Goal: Information Seeking & Learning: Check status

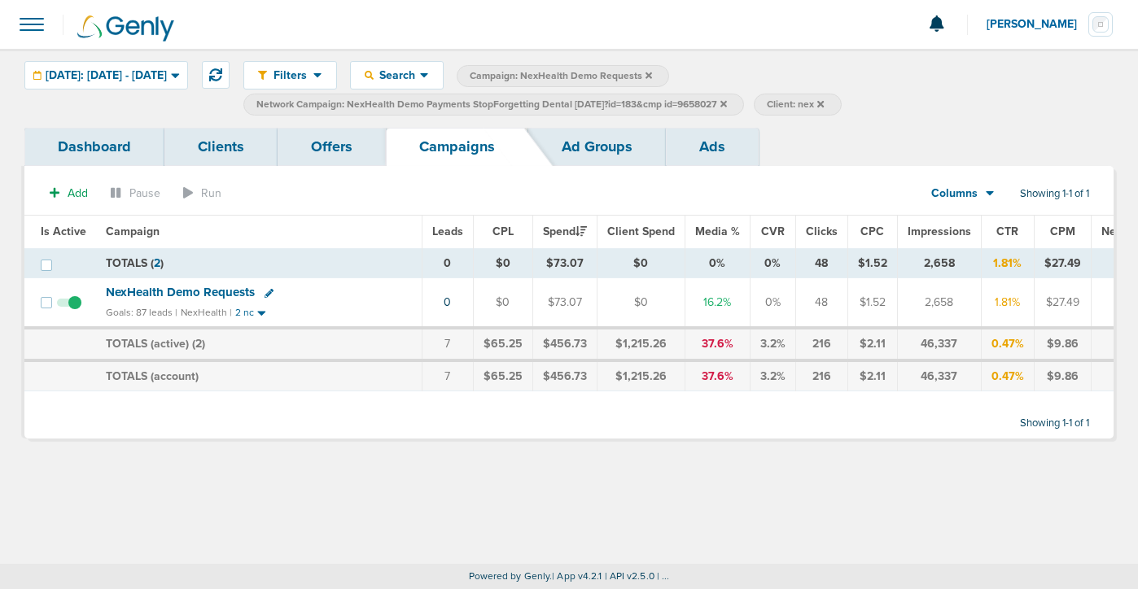
click at [727, 103] on icon at bounding box center [723, 104] width 7 height 10
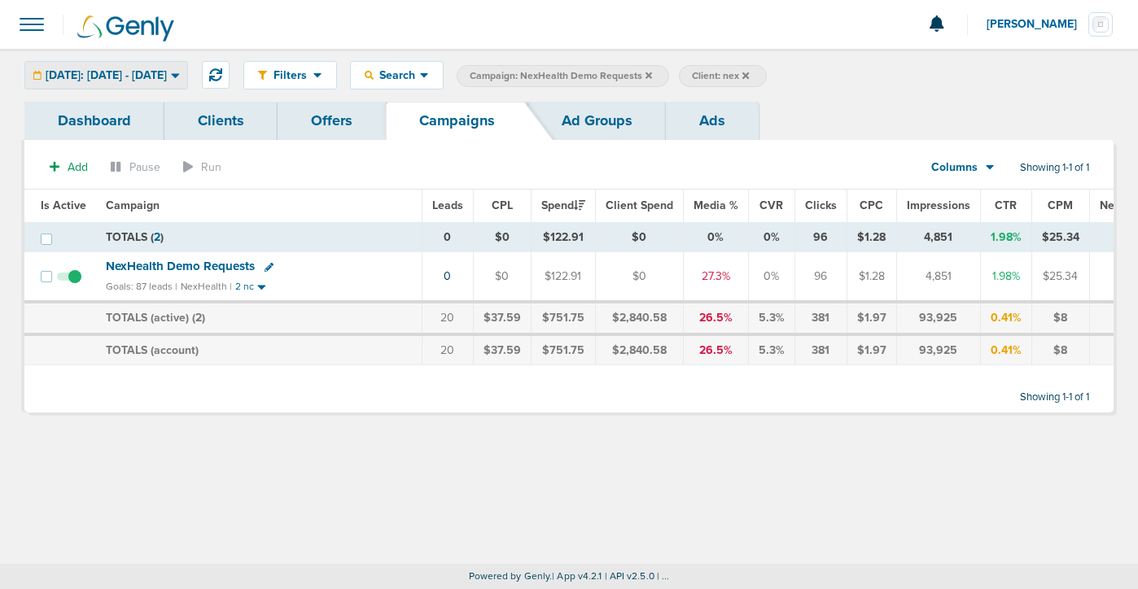
click at [152, 75] on span "Today: 08.21.2025 - 08.21.2025" at bounding box center [106, 75] width 121 height 11
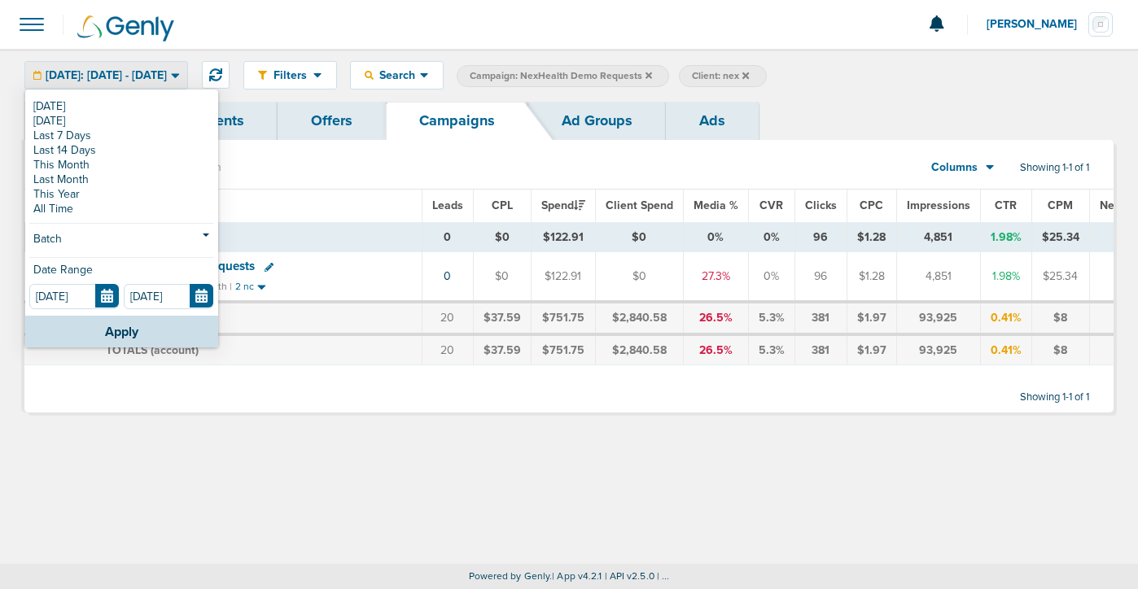
click at [652, 73] on icon at bounding box center [648, 76] width 7 height 10
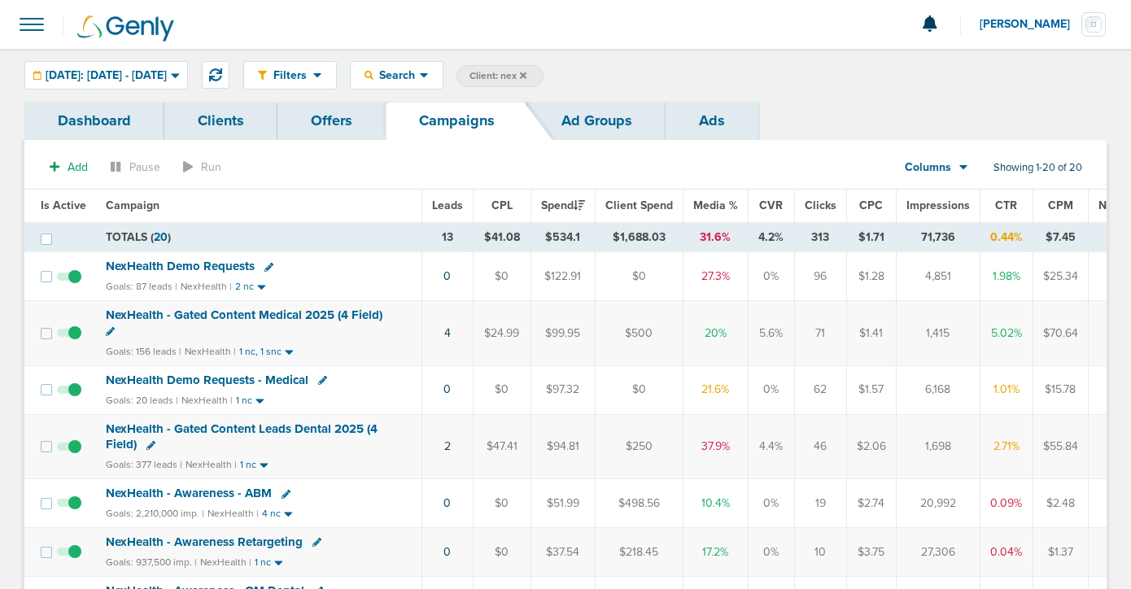
click at [179, 259] on span "NexHealth Demo Requests" at bounding box center [180, 266] width 149 height 15
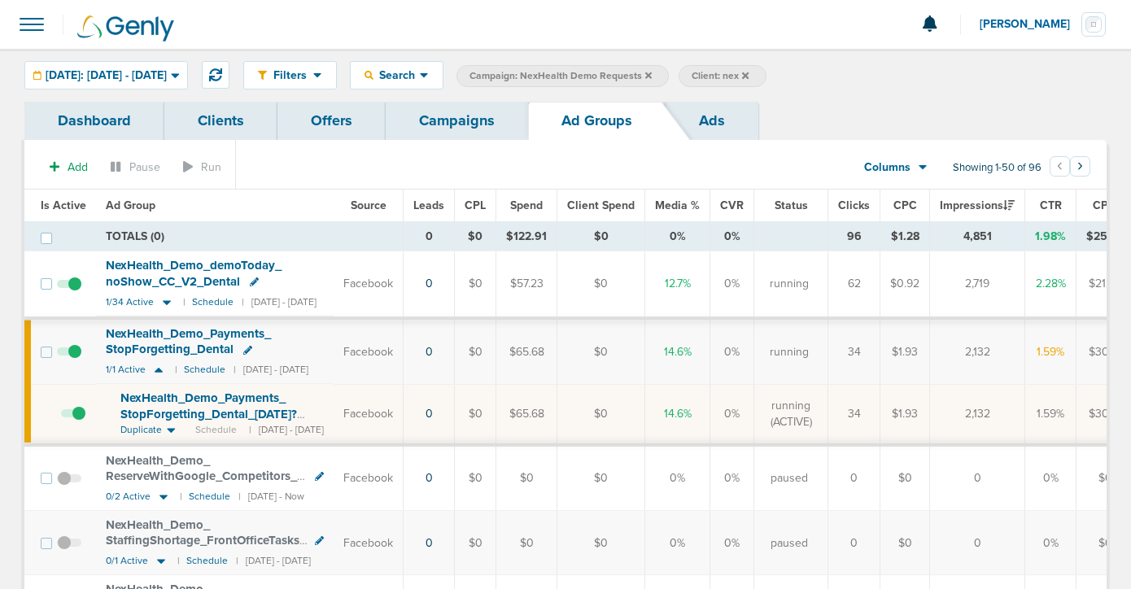
click at [189, 401] on span "NexHealth_ Demo_ Payments_ StopForgetting_ Dental_ 08.20.25?id=183&cmp_ id=9658…" at bounding box center [208, 414] width 177 height 46
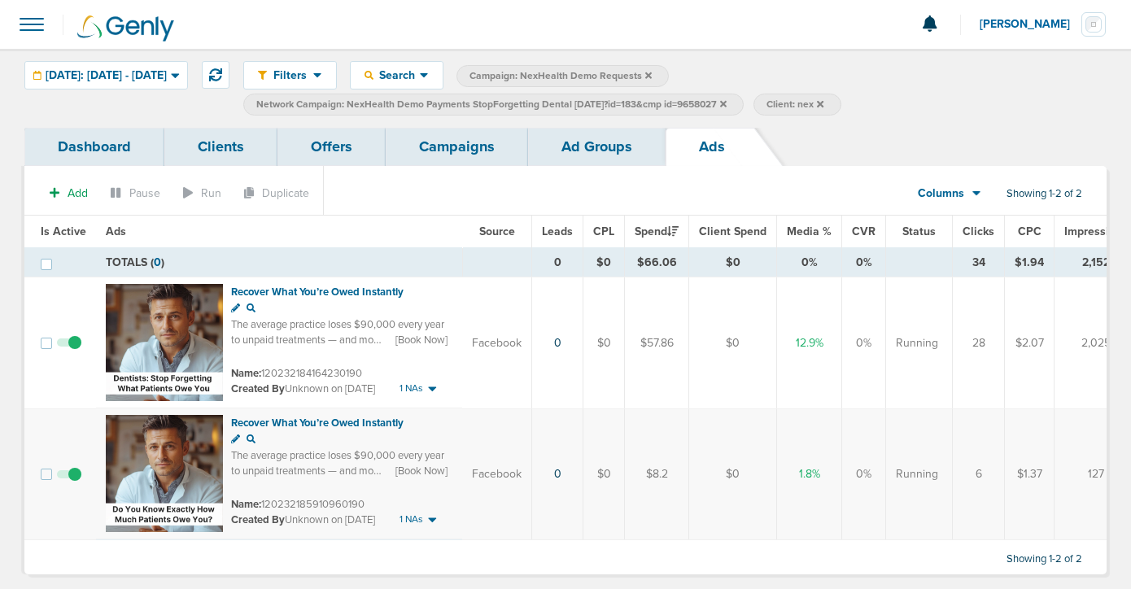
click at [565, 151] on link "Ad Groups" at bounding box center [597, 147] width 138 height 38
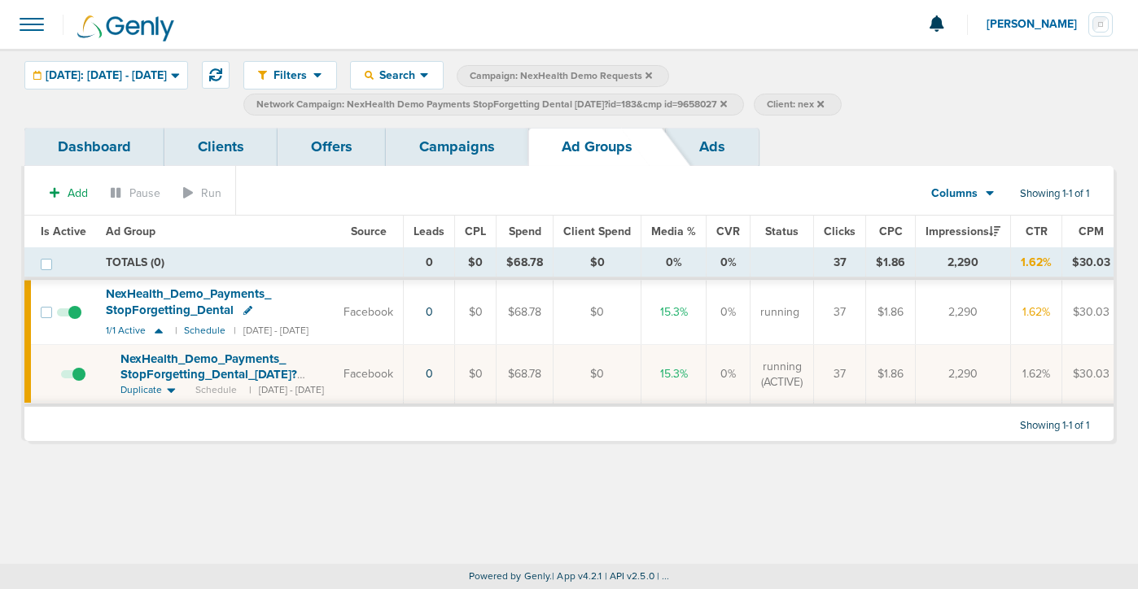
click at [451, 151] on link "Campaigns" at bounding box center [457, 147] width 142 height 38
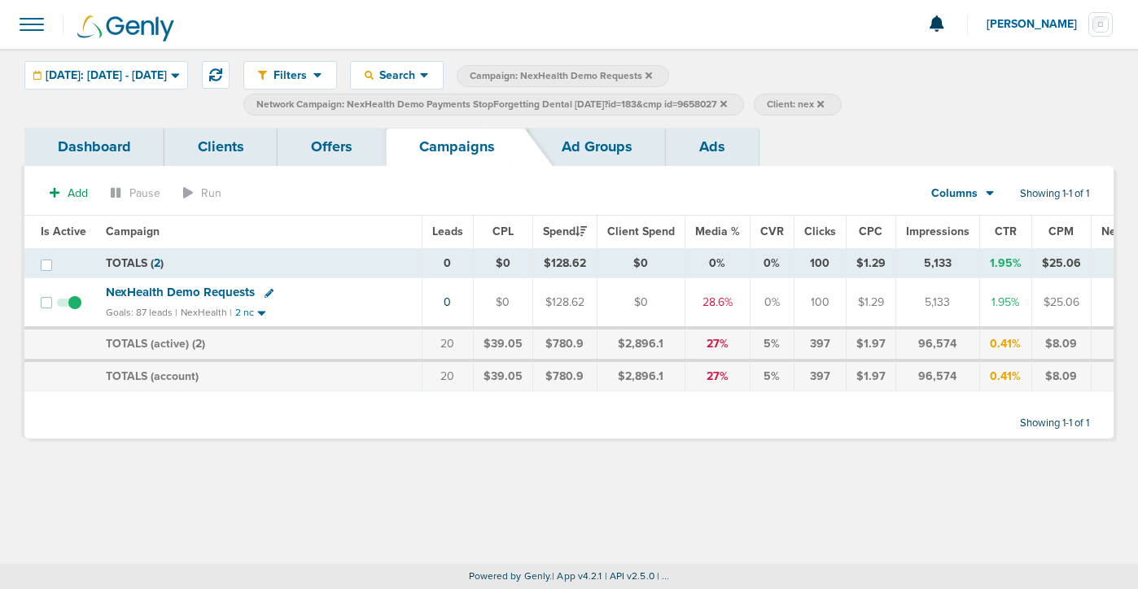
click at [727, 103] on icon at bounding box center [723, 103] width 7 height 7
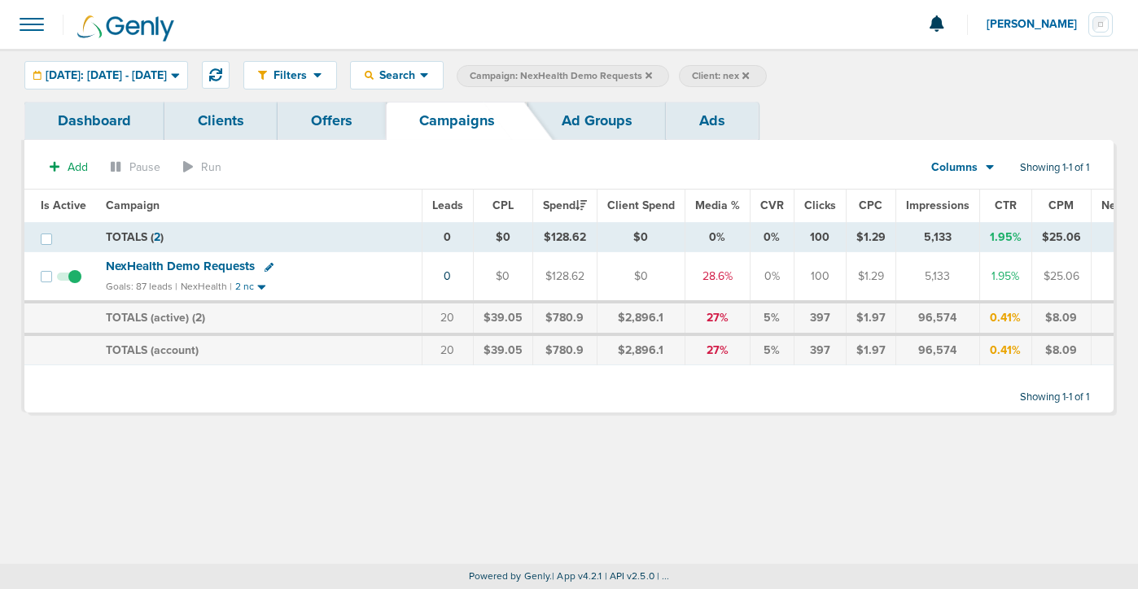
click at [652, 75] on icon at bounding box center [648, 76] width 7 height 10
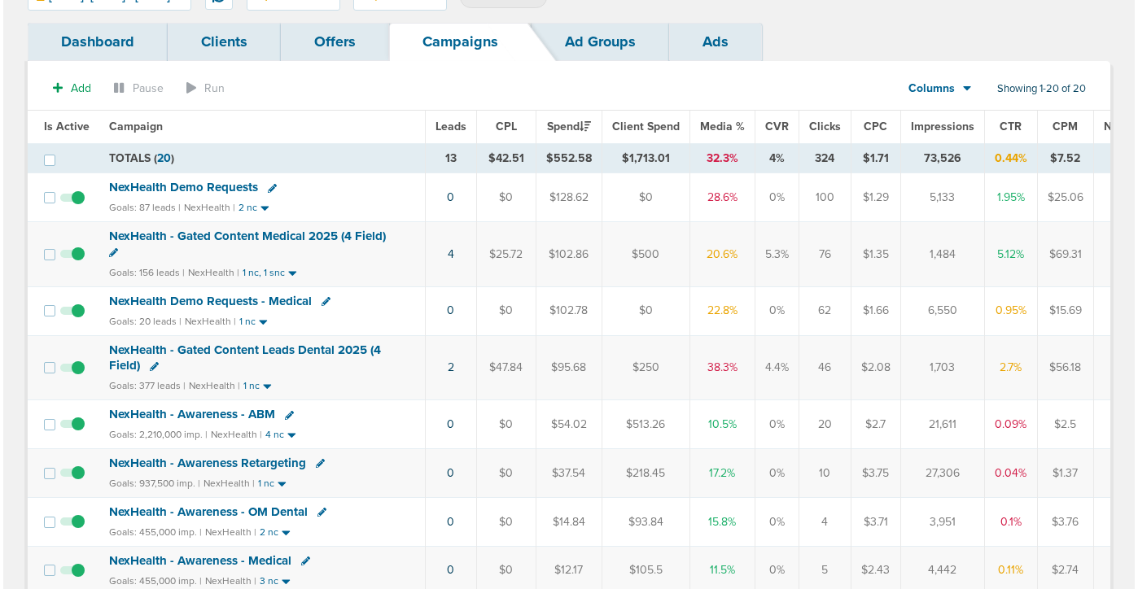
scroll to position [94, 0]
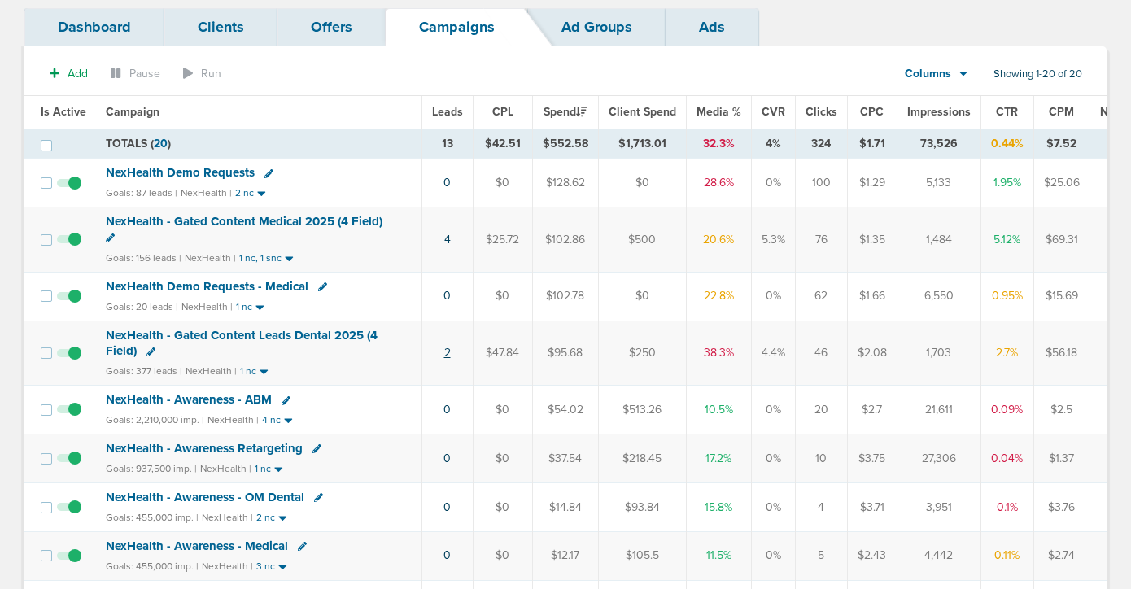
click at [444, 354] on link "2" at bounding box center [447, 353] width 7 height 14
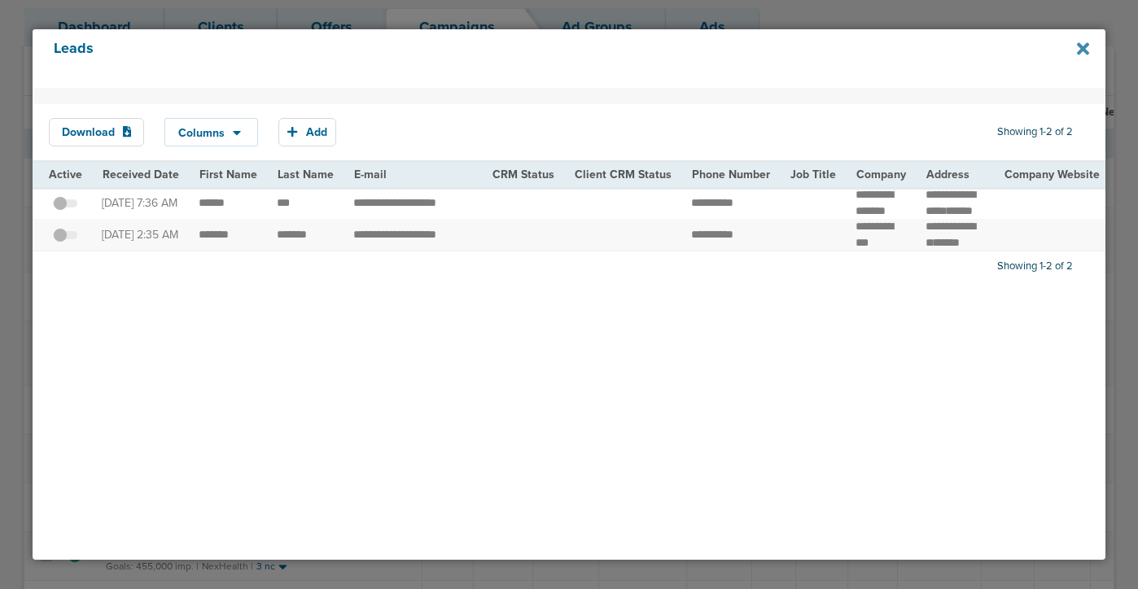
click at [1088, 47] on icon at bounding box center [1083, 49] width 12 height 18
click at [1077, 54] on icon at bounding box center [1083, 49] width 12 height 18
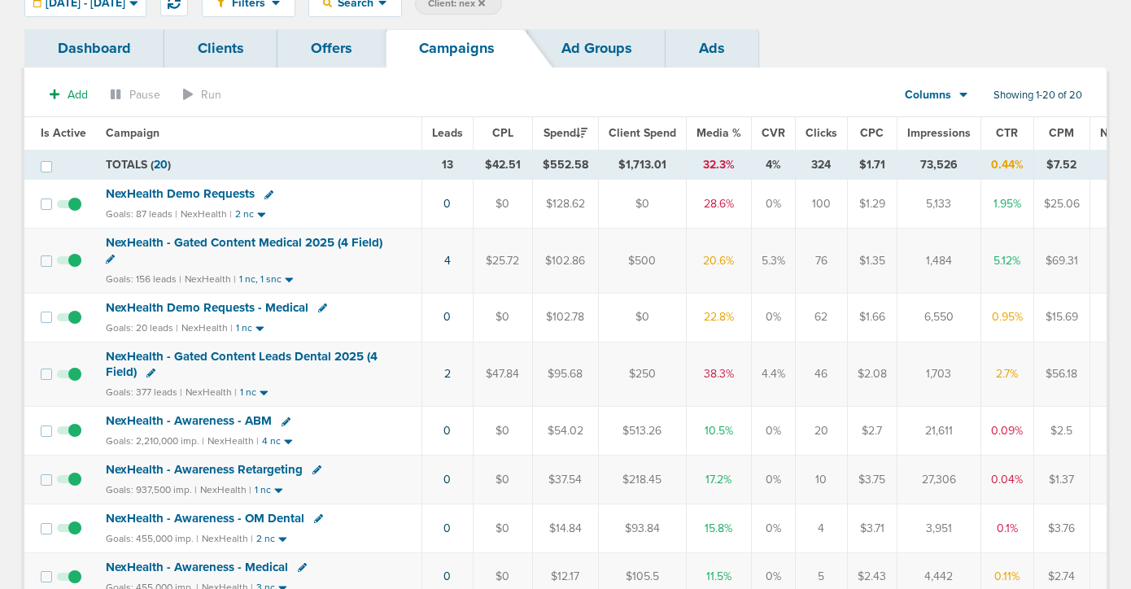
scroll to position [75, 0]
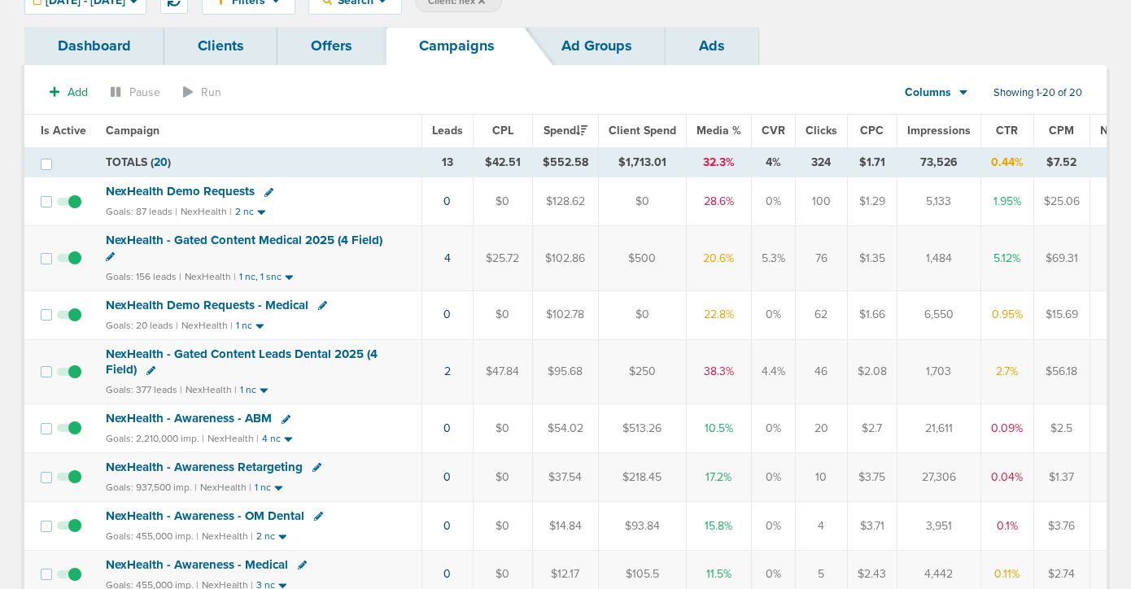
click at [270, 352] on span "NexHealth - Gated Content Leads Dental 2025 (4 Field)" at bounding box center [242, 362] width 272 height 31
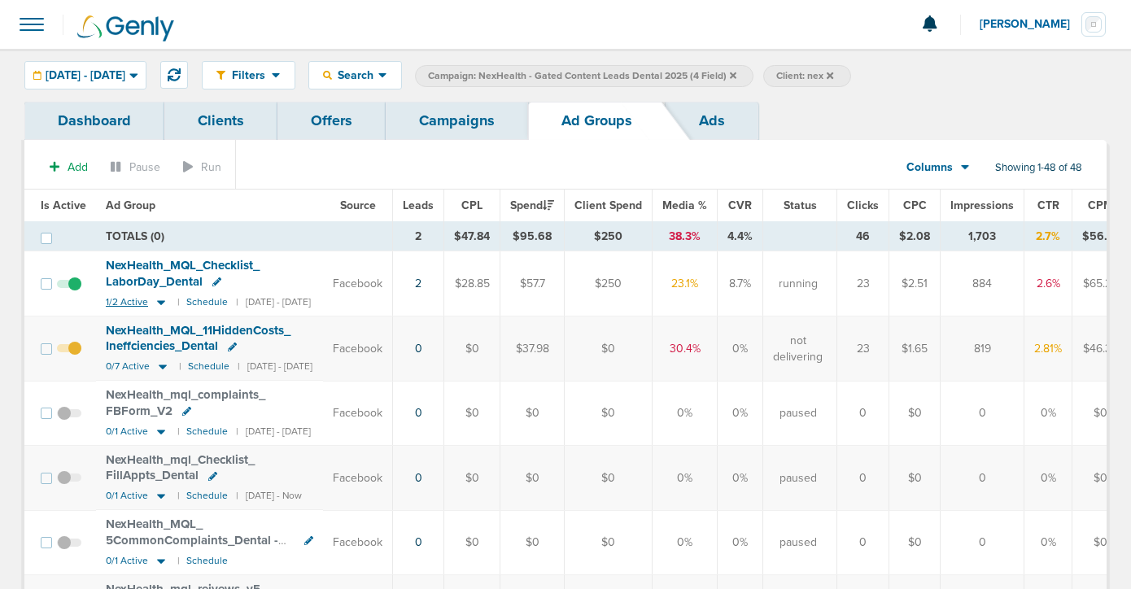
click at [160, 302] on icon at bounding box center [161, 302] width 8 height 5
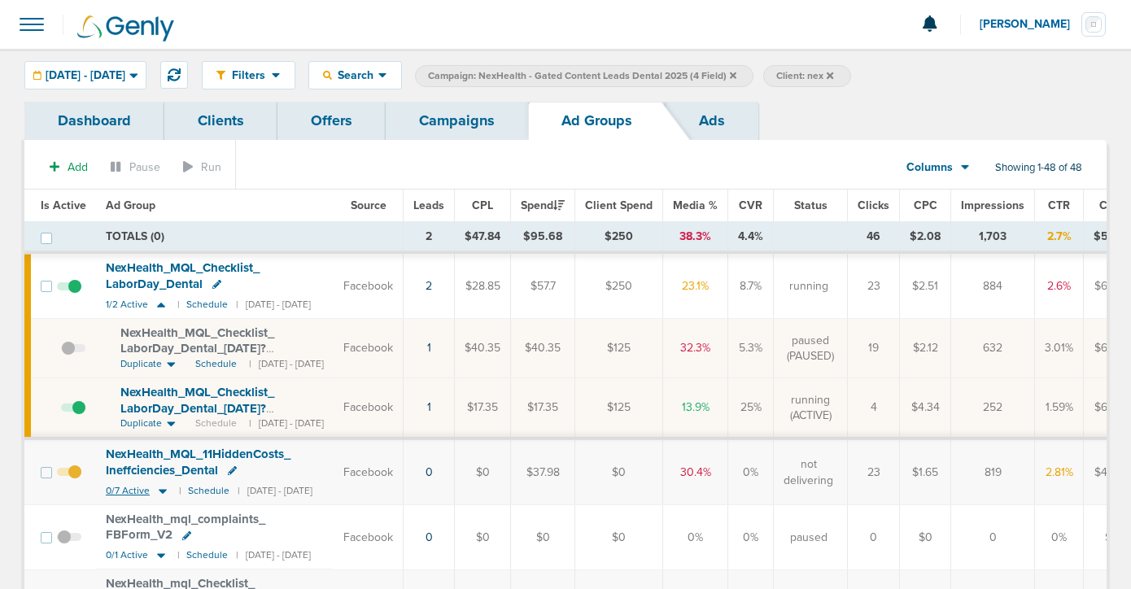
click at [158, 491] on icon at bounding box center [163, 491] width 16 height 14
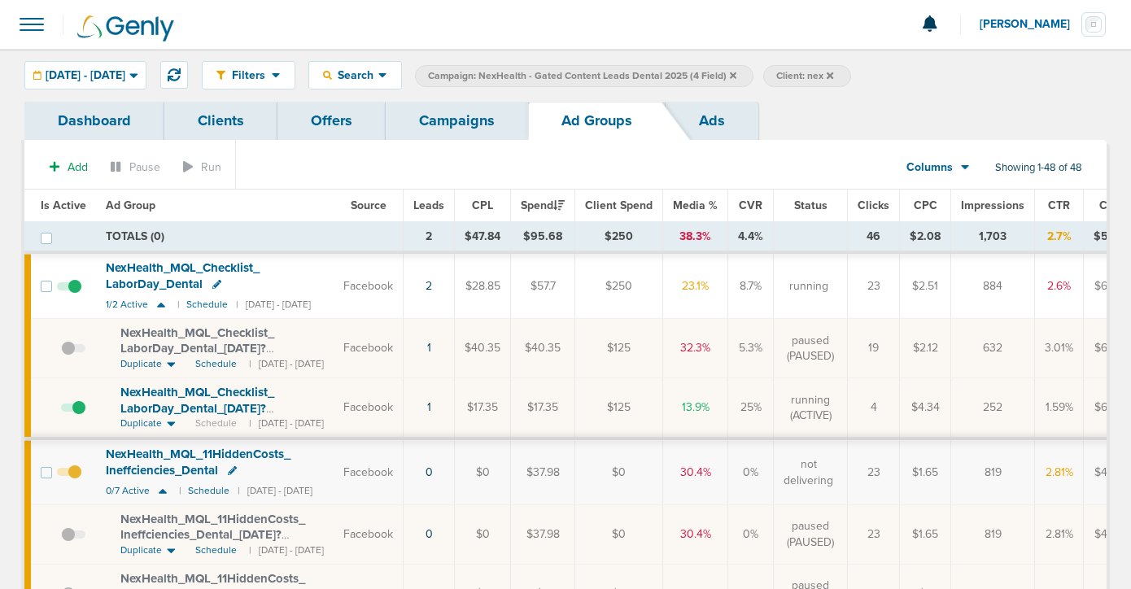
click at [468, 134] on link "Campaigns" at bounding box center [457, 121] width 142 height 38
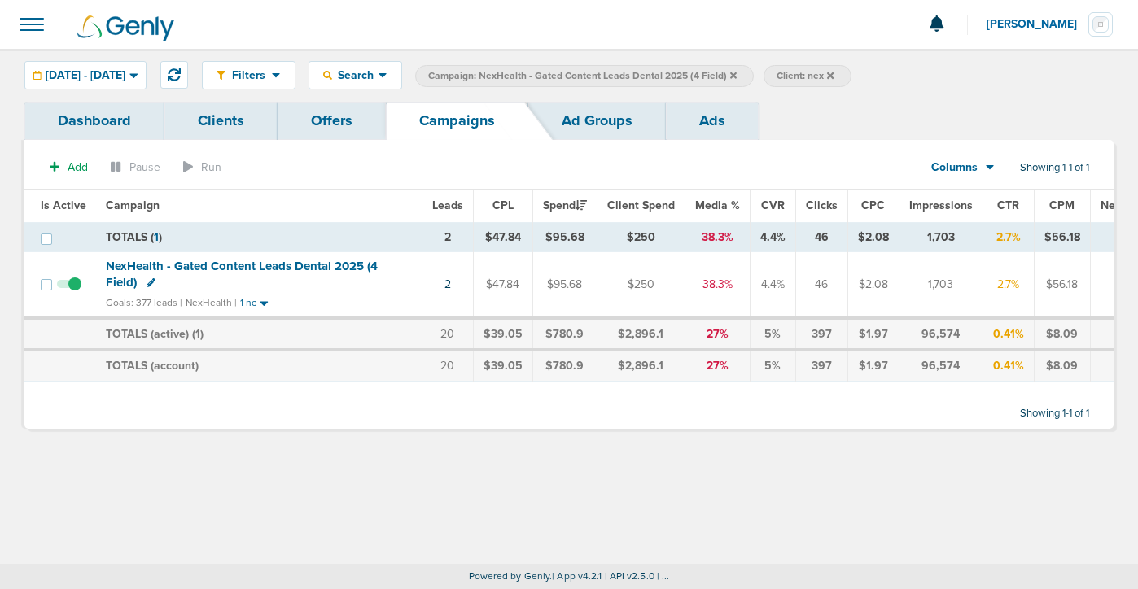
click at [754, 72] on label "Campaign: NexHealth - Gated Content Leads Dental 2025 (4 Field)" at bounding box center [584, 76] width 339 height 22
click at [737, 74] on icon at bounding box center [733, 75] width 7 height 7
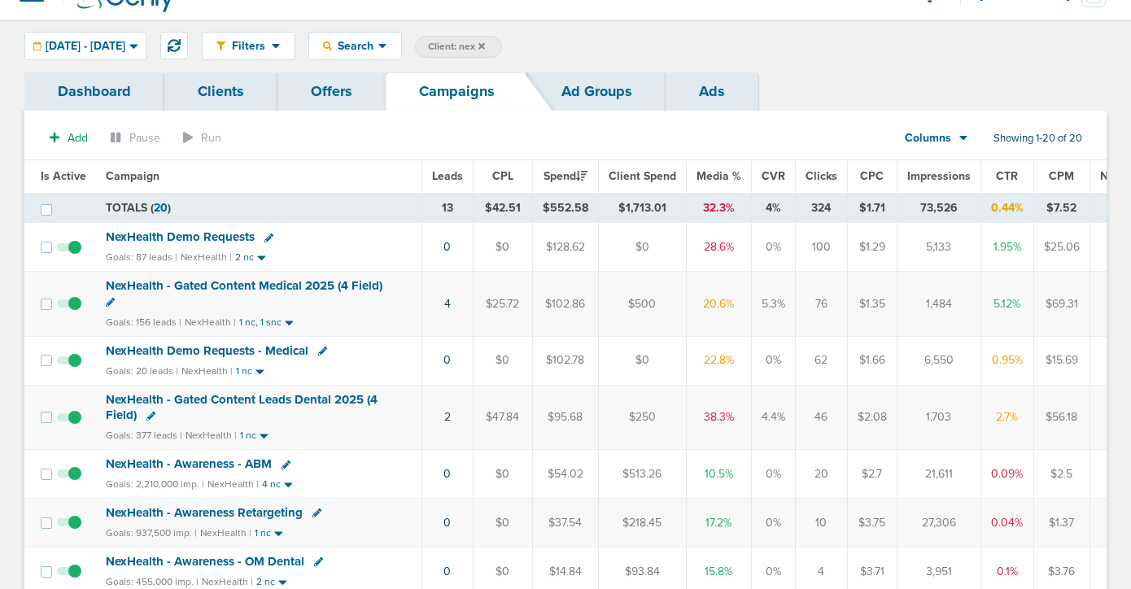
scroll to position [46, 0]
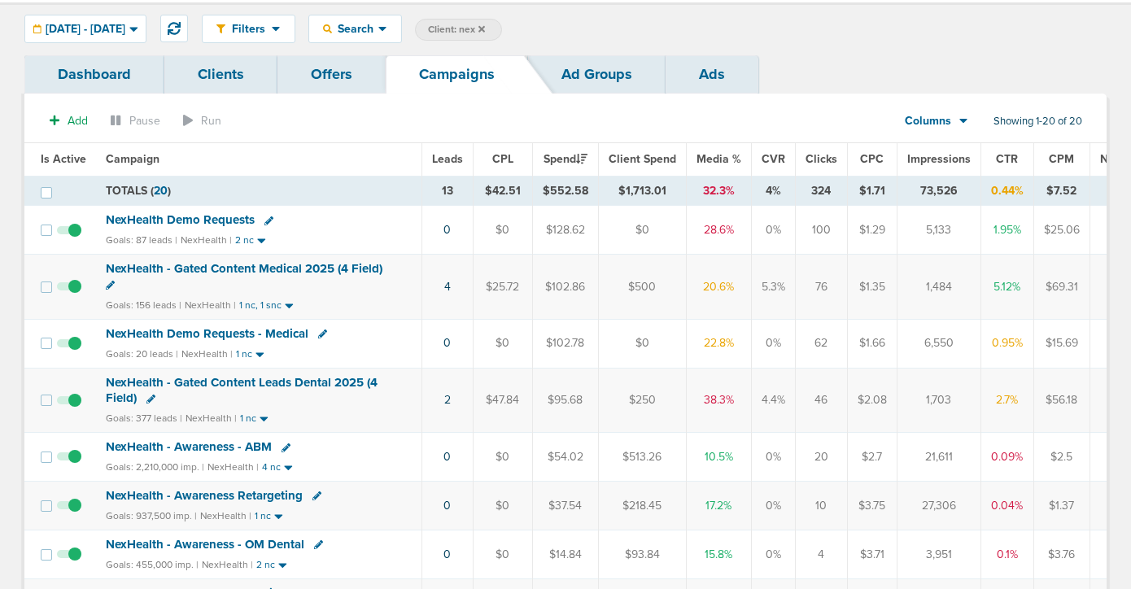
click at [265, 330] on span "NexHealth Demo Requests - Medical" at bounding box center [207, 333] width 203 height 15
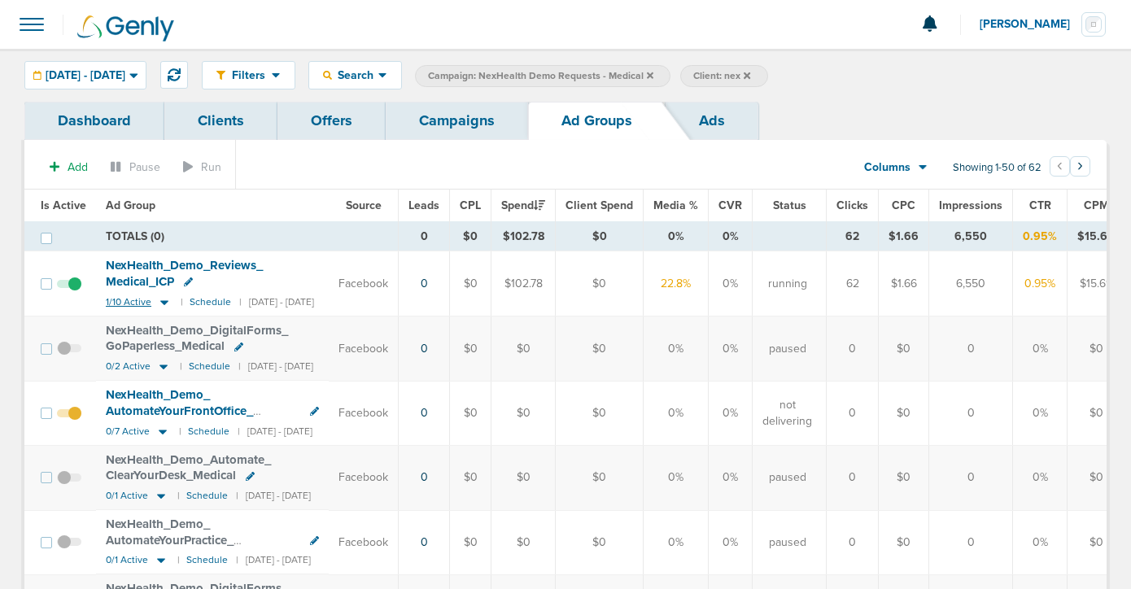
click at [160, 302] on icon at bounding box center [164, 302] width 8 height 5
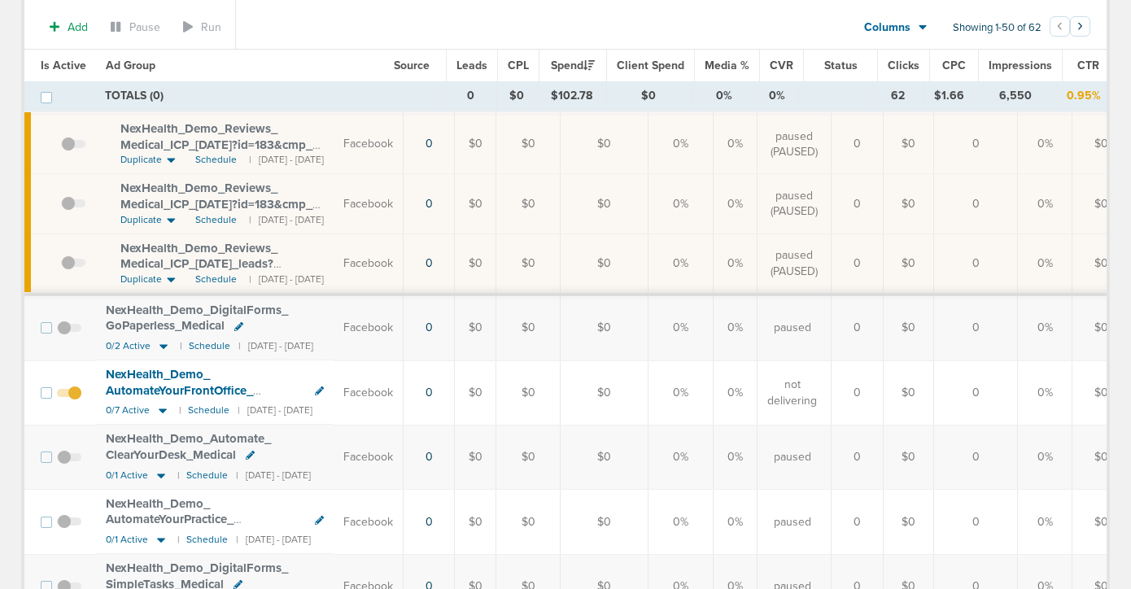
scroll to position [641, 0]
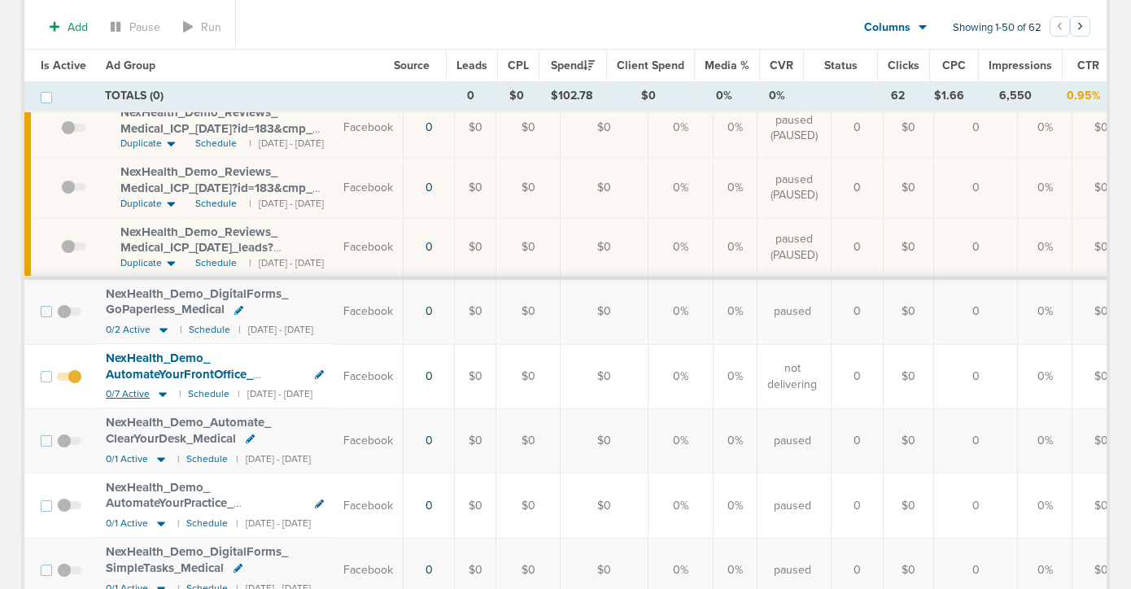
click at [164, 393] on icon at bounding box center [163, 395] width 8 height 5
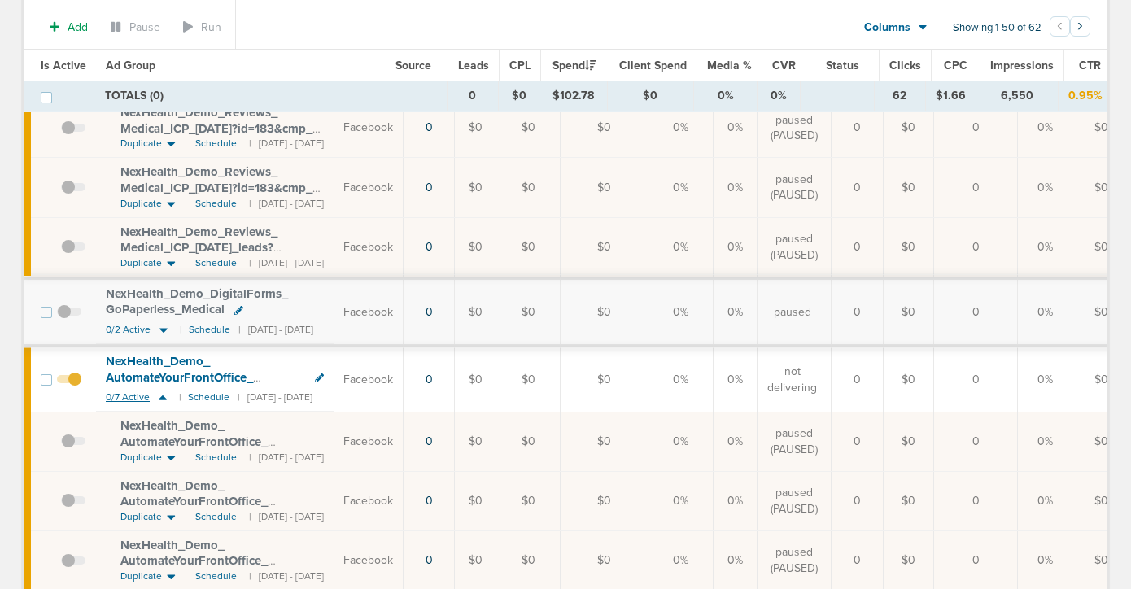
click at [164, 391] on icon at bounding box center [163, 398] width 16 height 14
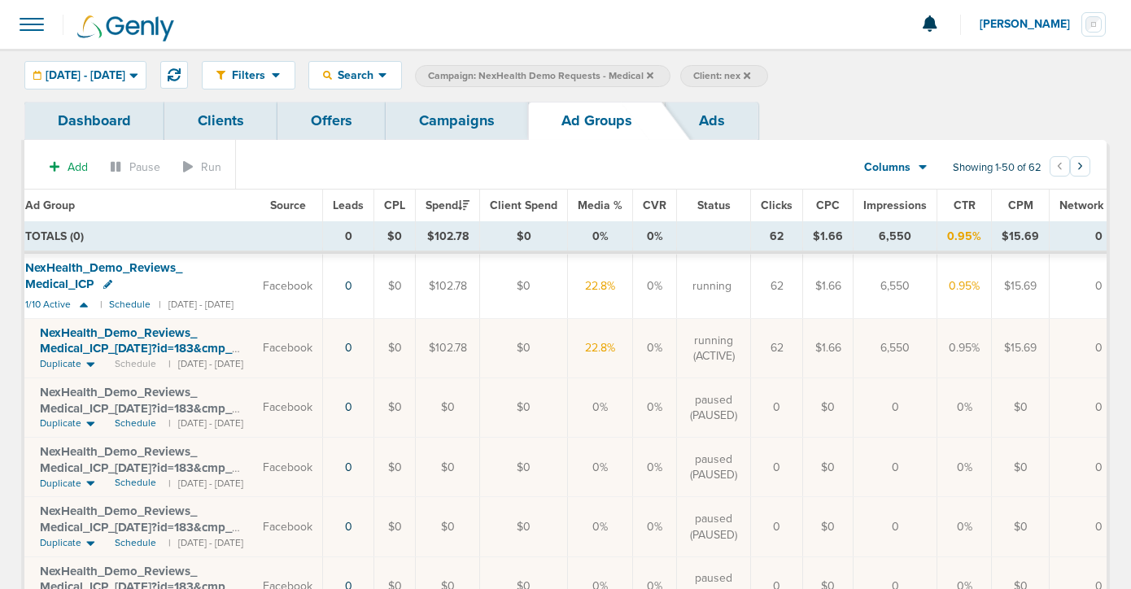
scroll to position [0, 0]
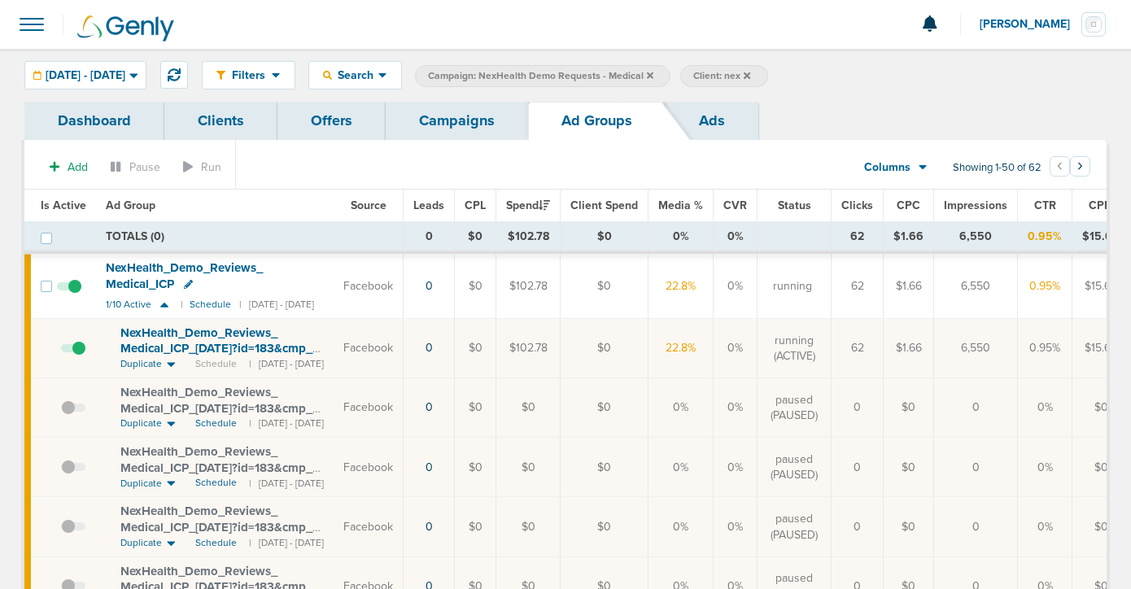
click at [454, 120] on link "Campaigns" at bounding box center [457, 121] width 142 height 38
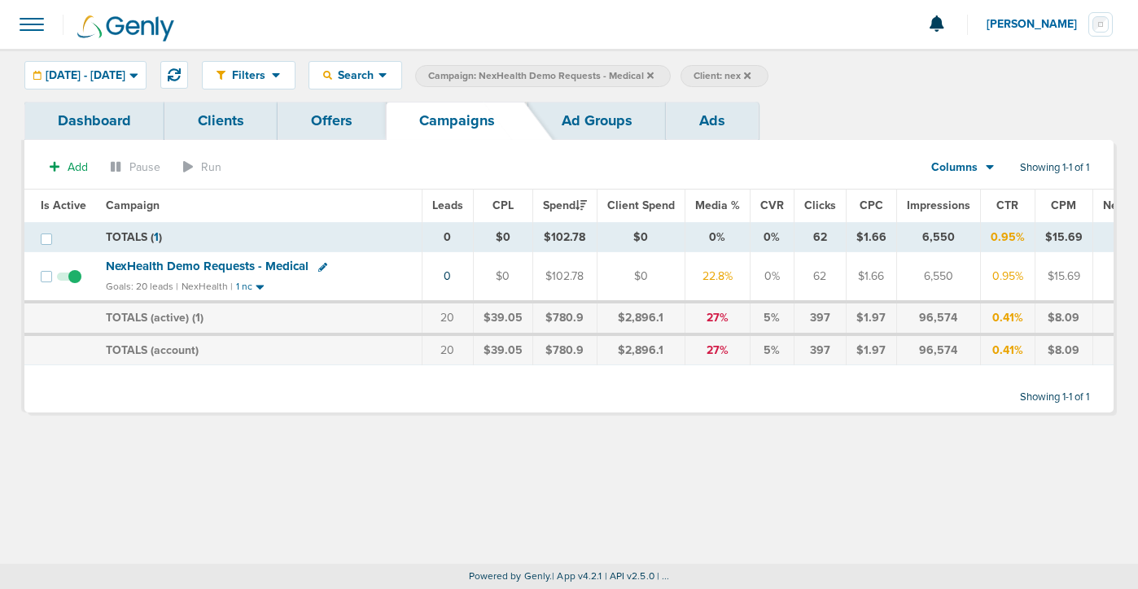
click at [654, 75] on icon at bounding box center [650, 76] width 7 height 10
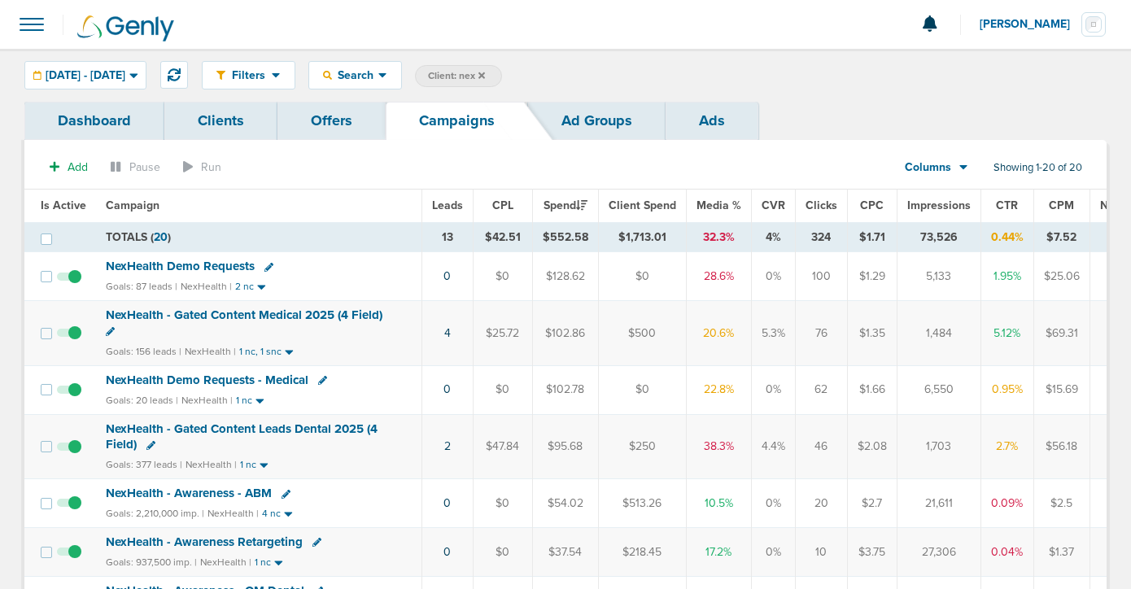
click at [198, 429] on span "NexHealth - Gated Content Leads Dental 2025 (4 Field)" at bounding box center [242, 437] width 272 height 31
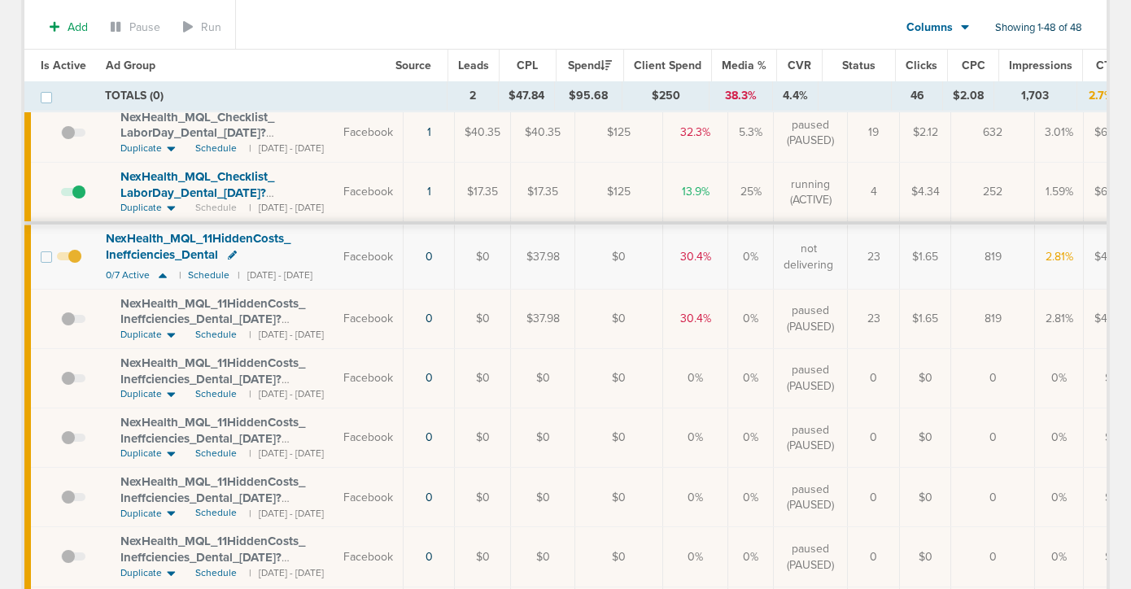
scroll to position [221, 0]
click at [161, 273] on icon at bounding box center [163, 275] width 8 height 5
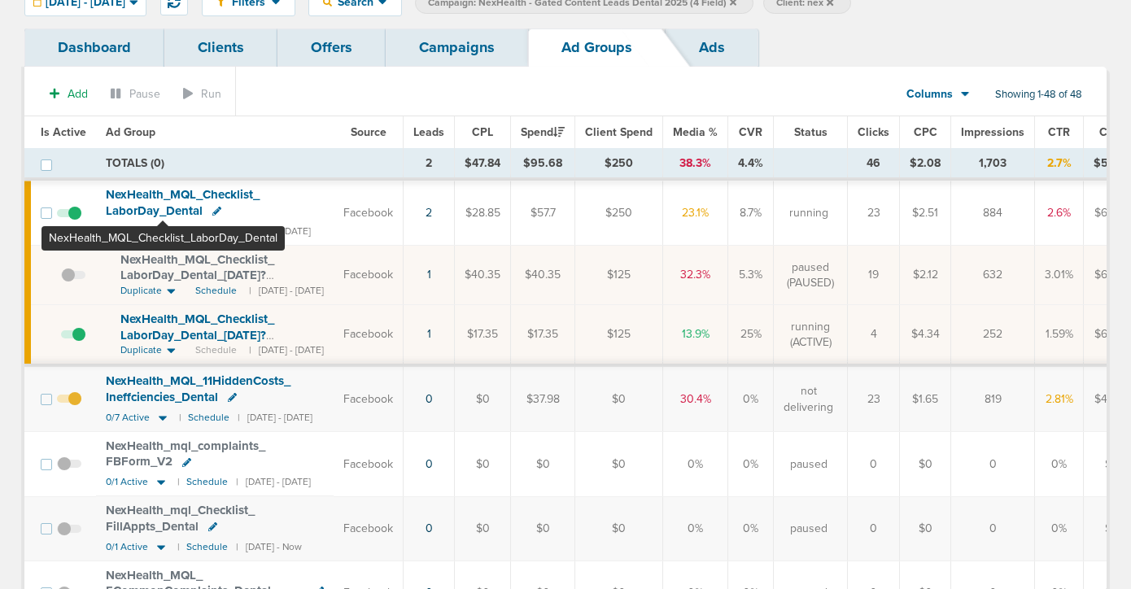
scroll to position [72, 0]
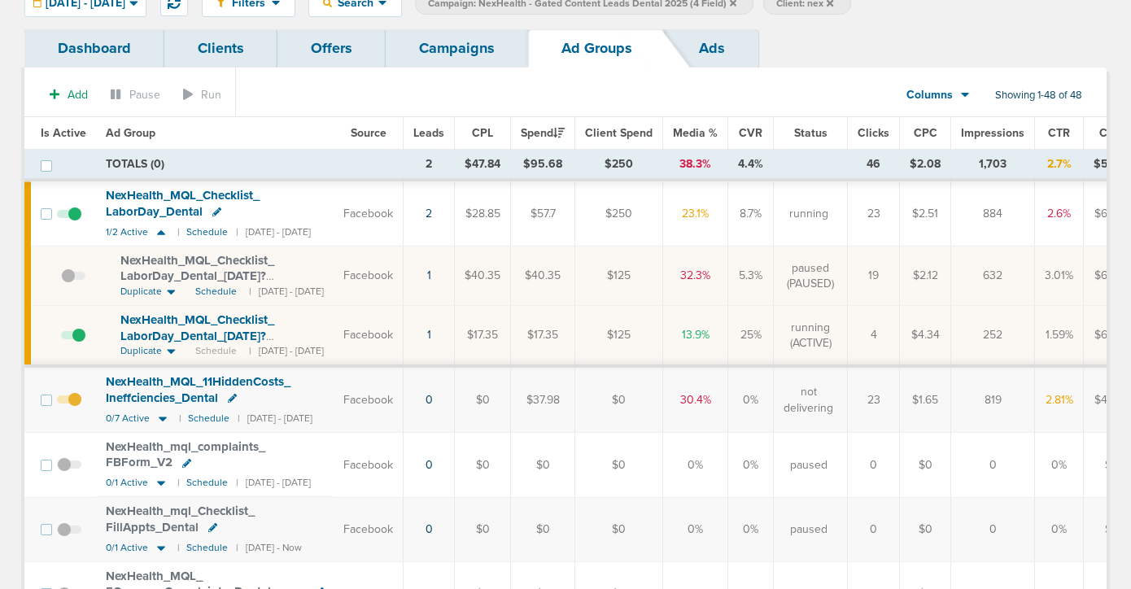
click at [454, 45] on link "Campaigns" at bounding box center [457, 48] width 142 height 38
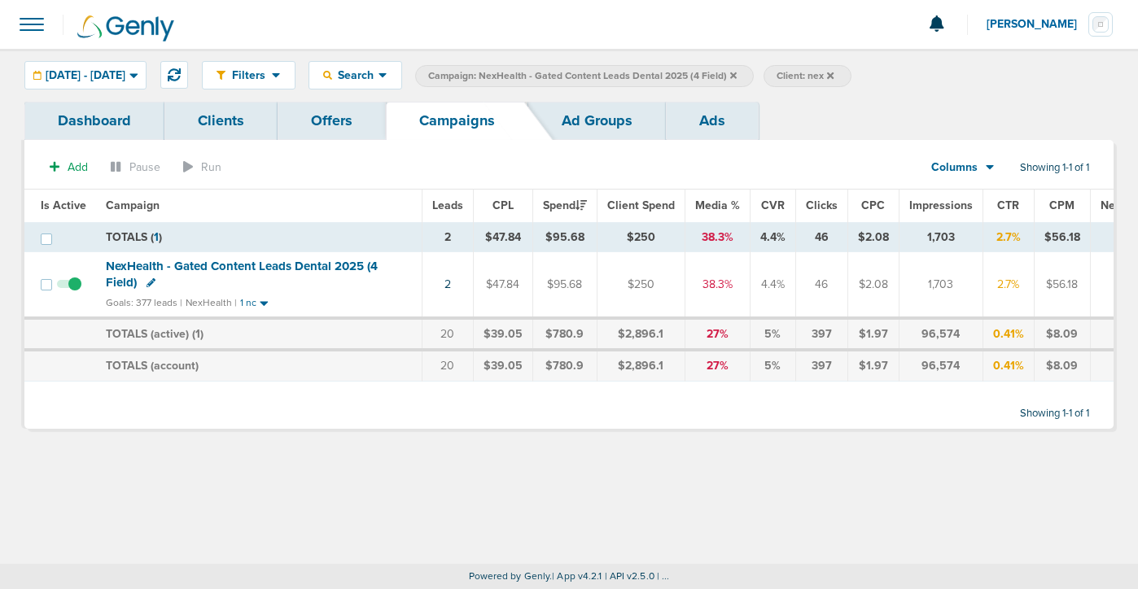
click at [737, 74] on icon at bounding box center [733, 75] width 7 height 7
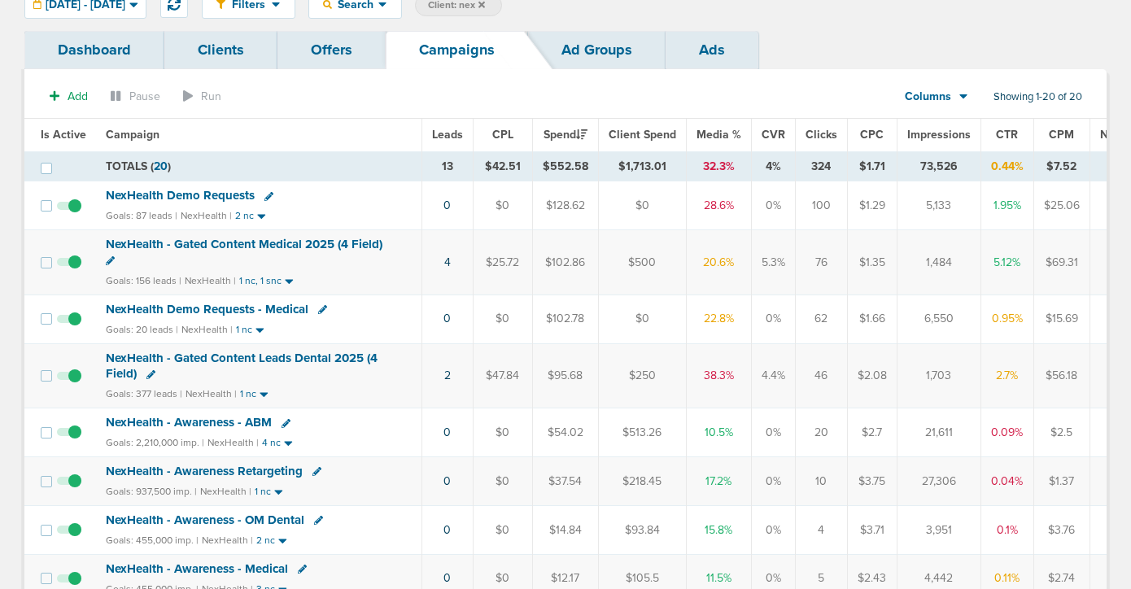
scroll to position [107, 0]
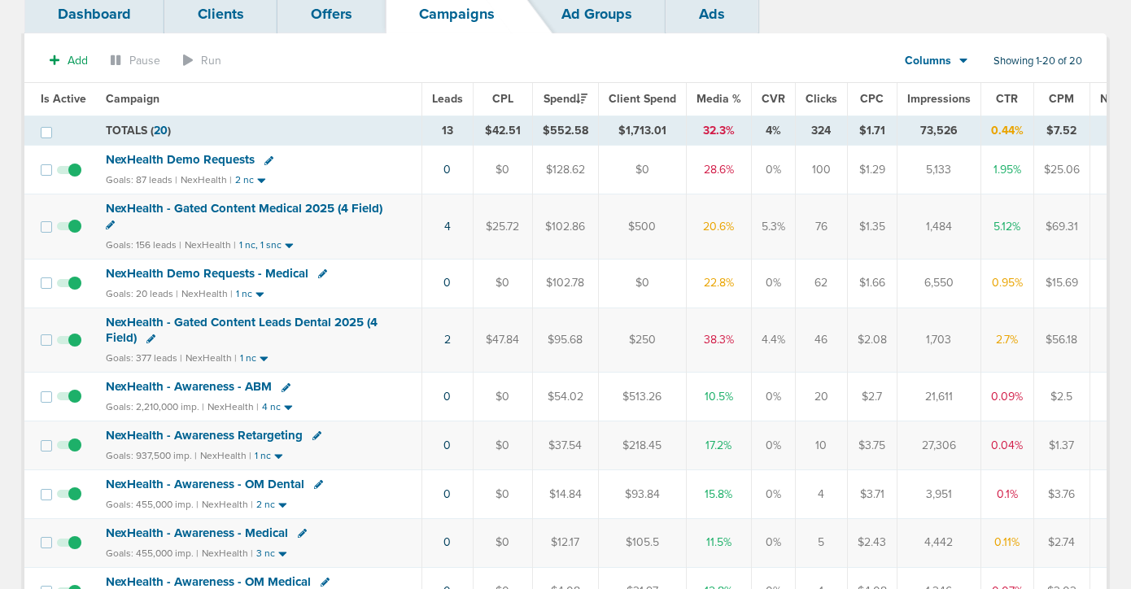
click at [282, 209] on span "NexHealth - Gated Content Medical 2025 (4 Field)" at bounding box center [244, 208] width 277 height 15
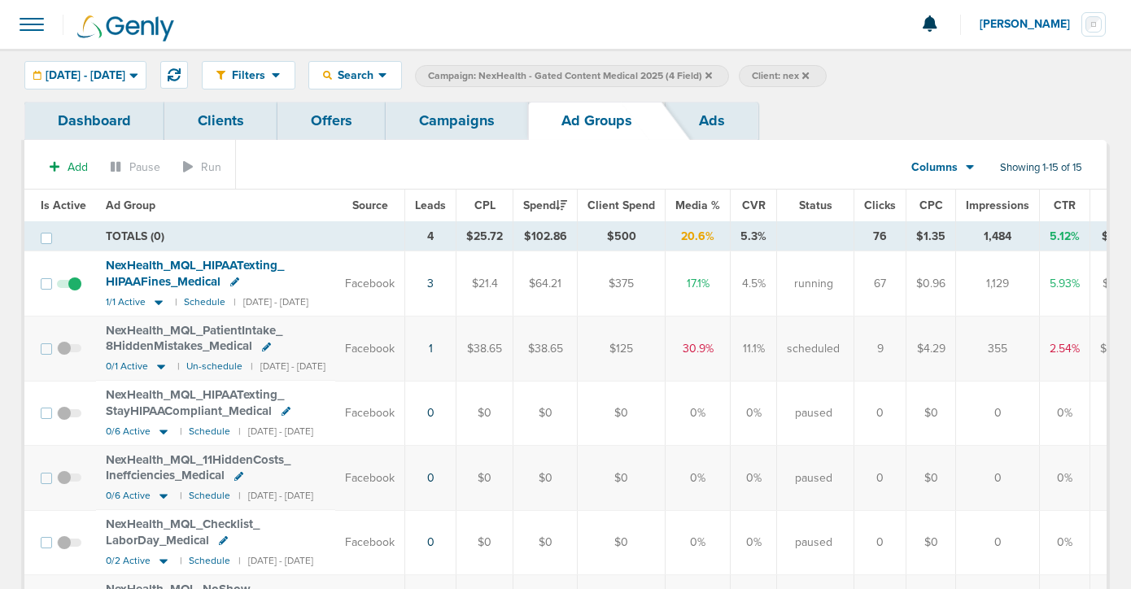
click at [465, 131] on link "Campaigns" at bounding box center [457, 121] width 142 height 38
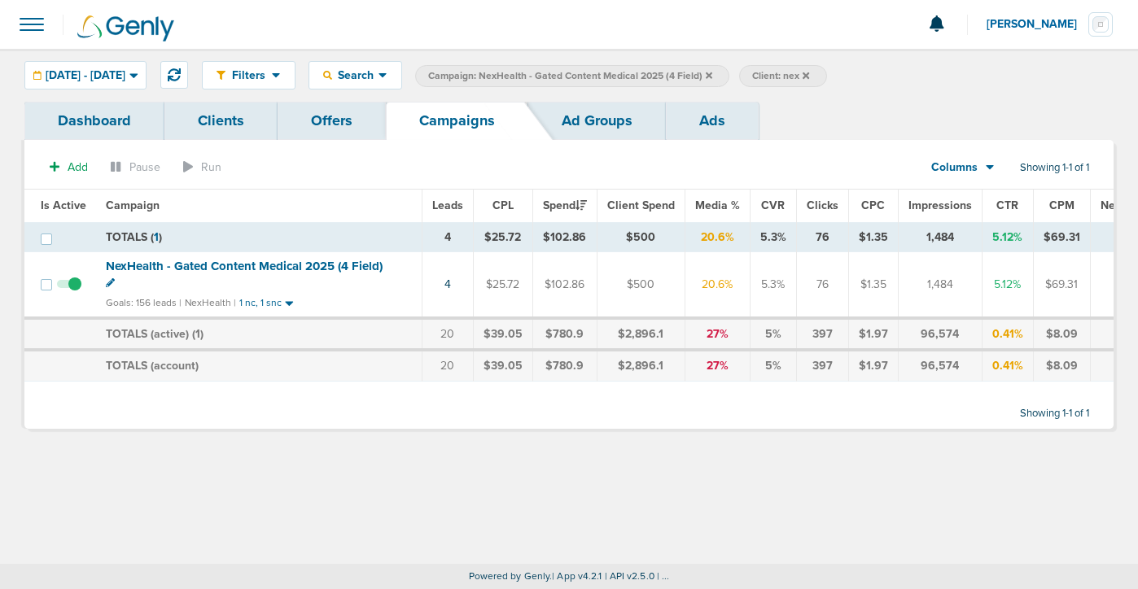
click at [712, 74] on icon at bounding box center [709, 75] width 7 height 7
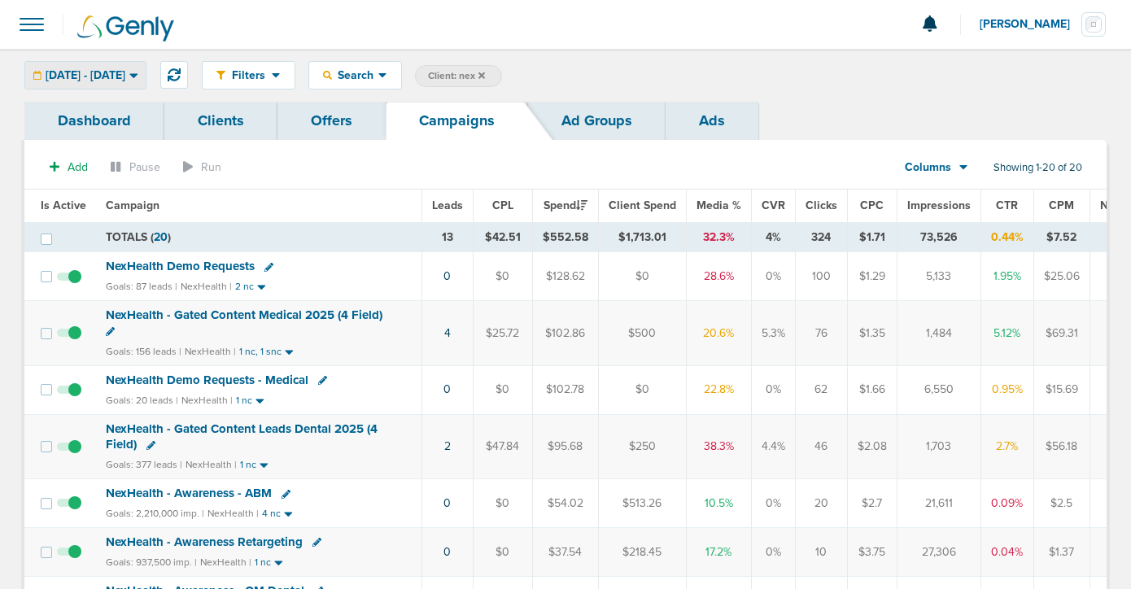
click at [125, 75] on span "[DATE] - [DATE]" at bounding box center [86, 75] width 80 height 11
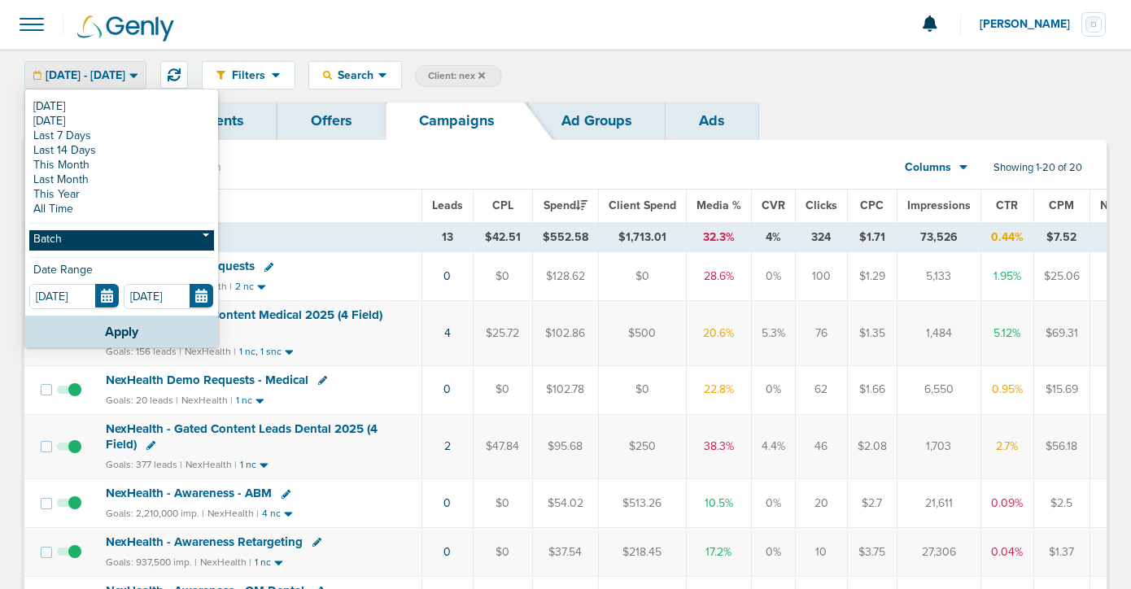
click at [139, 240] on link "Batch" at bounding box center [121, 240] width 185 height 20
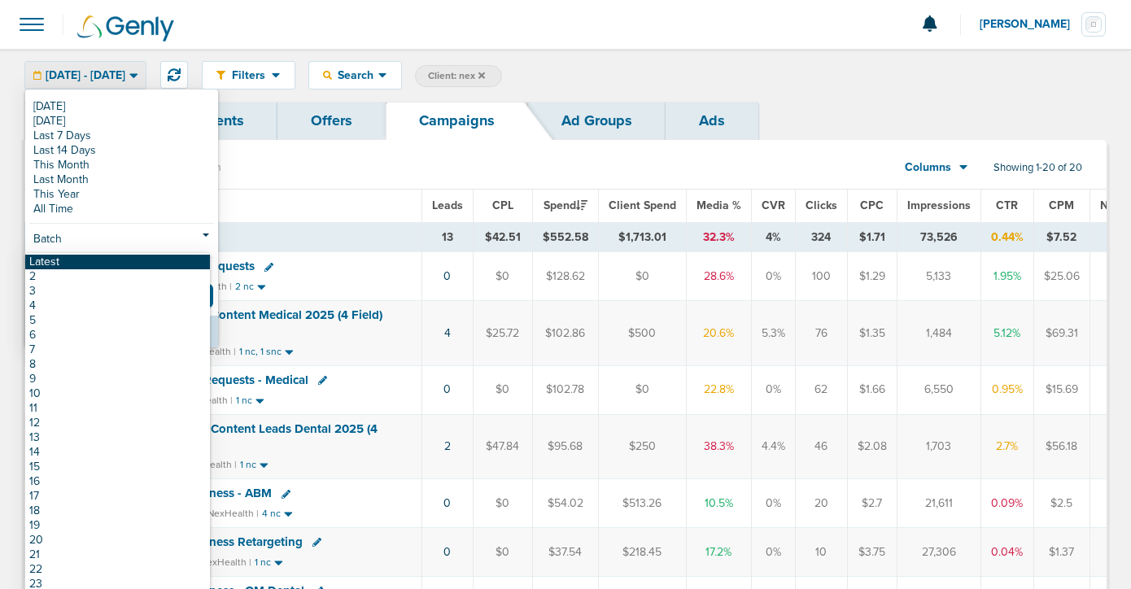
click at [124, 260] on link "Latest" at bounding box center [117, 262] width 185 height 15
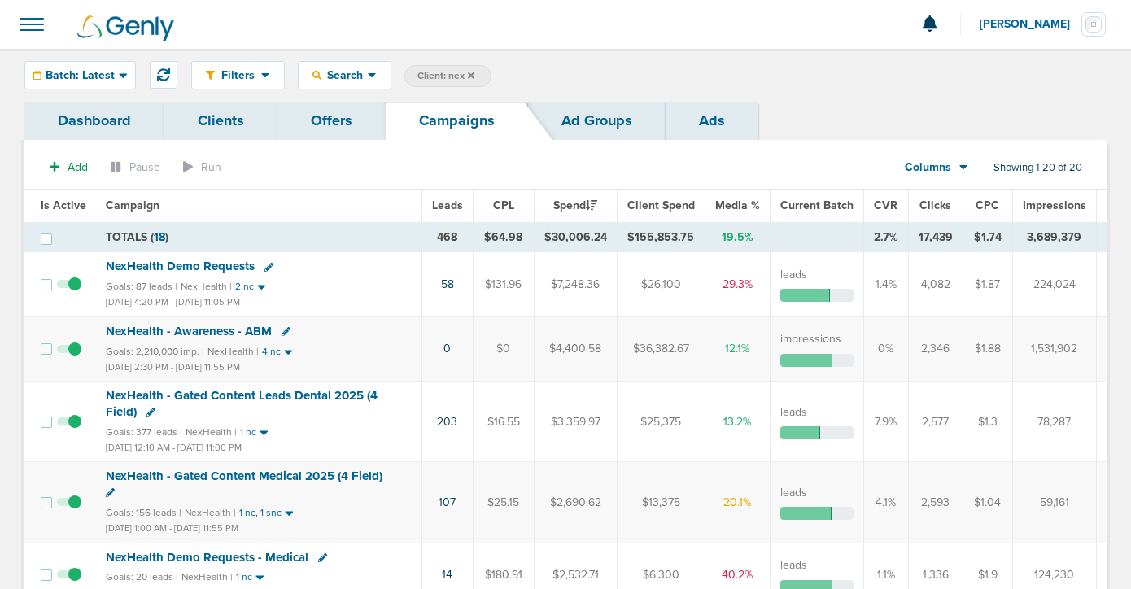
scroll to position [42, 0]
